Goal: Find specific page/section: Find specific page/section

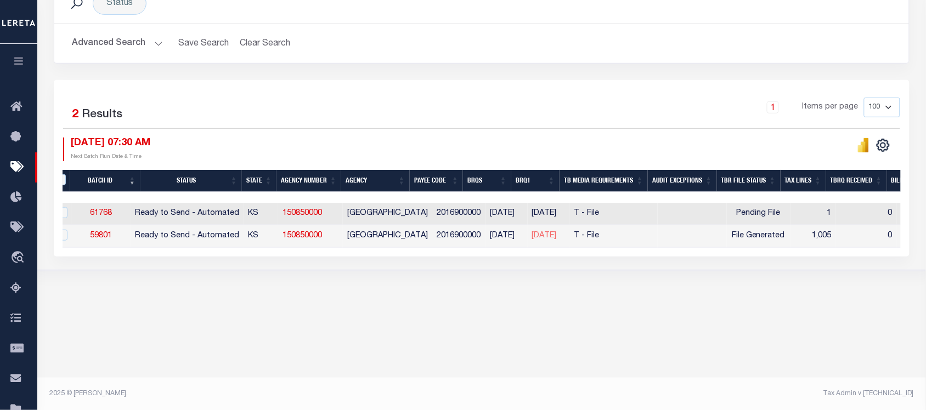
scroll to position [0, 53]
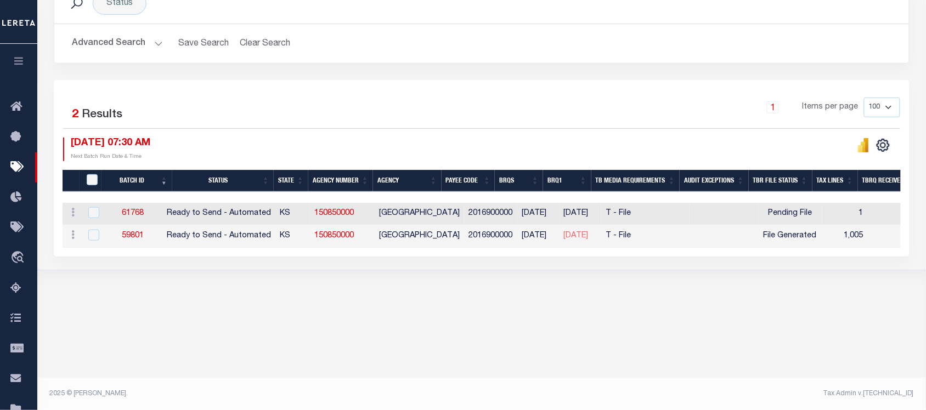
click at [380, 328] on body "Home Tax Bills" at bounding box center [463, 119] width 926 height 581
drag, startPoint x: 406, startPoint y: 256, endPoint x: 412, endPoint y: 256, distance: 5.5
click at [412, 256] on div "1 Selected 2 Results 1 Items per page 100 200 500 1000 08/14/2025 07:30 AM" at bounding box center [482, 168] width 856 height 177
click at [326, 296] on div "Tax Bill Request Batch ACTIVE ARCHIVE HISTORY Search" at bounding box center [481, 88] width 889 height 431
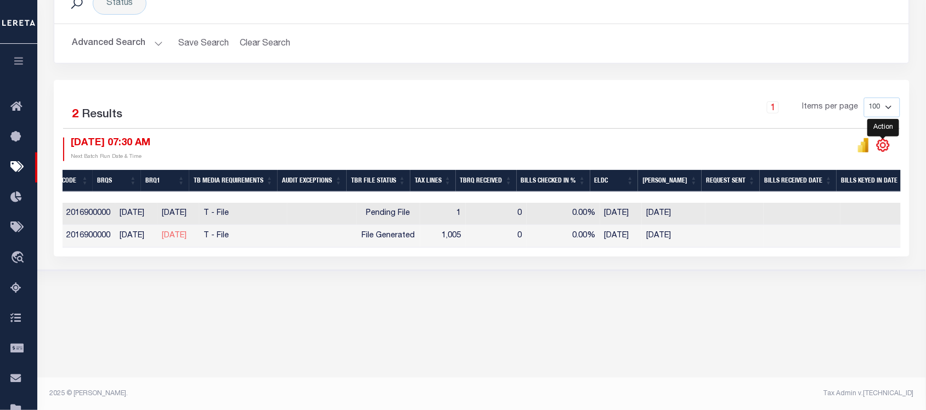
click at [878, 149] on icon "" at bounding box center [883, 145] width 14 height 14
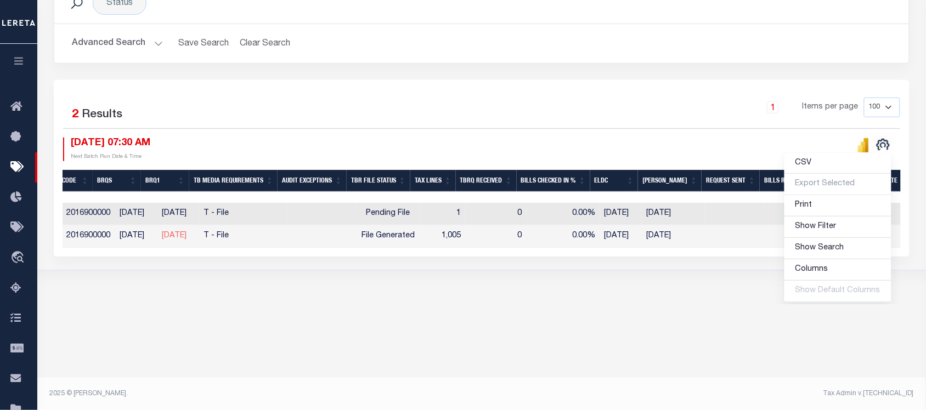
click at [521, 380] on footer "2025 © LERETA. Tax Admin v.1.0.0.1" at bounding box center [481, 394] width 889 height 33
